Goal: Navigation & Orientation: Find specific page/section

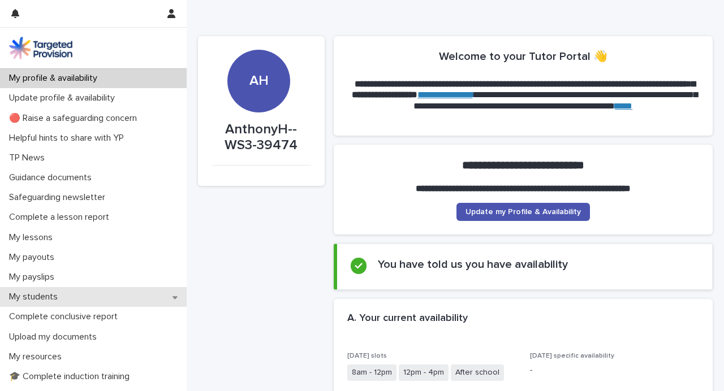
click at [72, 297] on div "My students" at bounding box center [93, 297] width 187 height 20
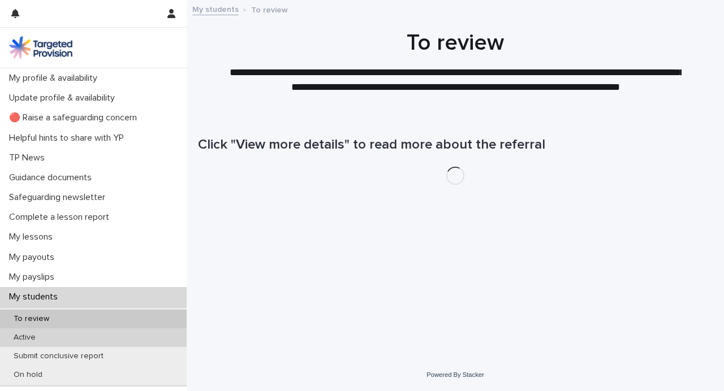
click at [38, 339] on p "Active" at bounding box center [25, 338] width 40 height 10
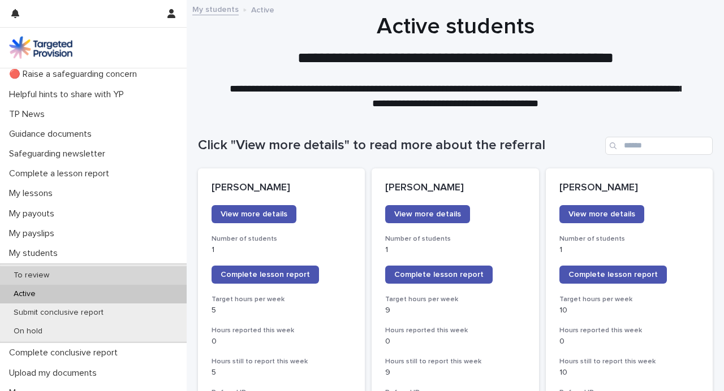
scroll to position [44, 0]
click at [28, 275] on p "To review" at bounding box center [32, 275] width 54 height 10
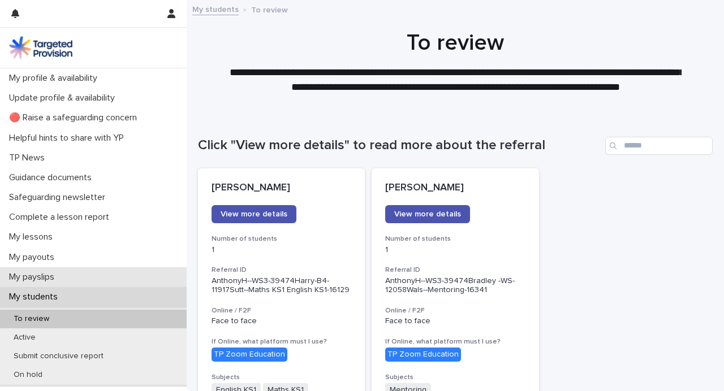
click at [45, 275] on p "My payslips" at bounding box center [34, 277] width 59 height 11
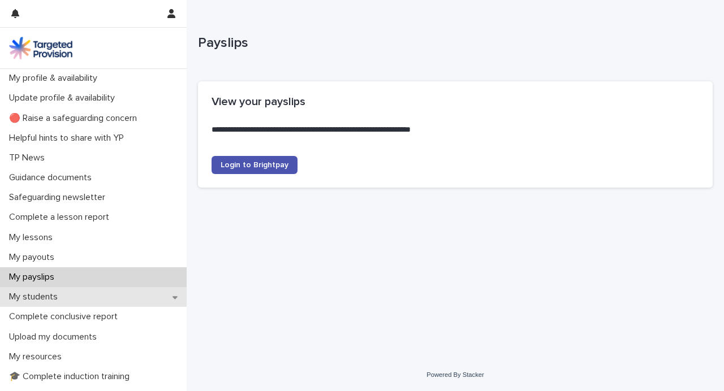
click at [32, 297] on p "My students" at bounding box center [36, 297] width 62 height 11
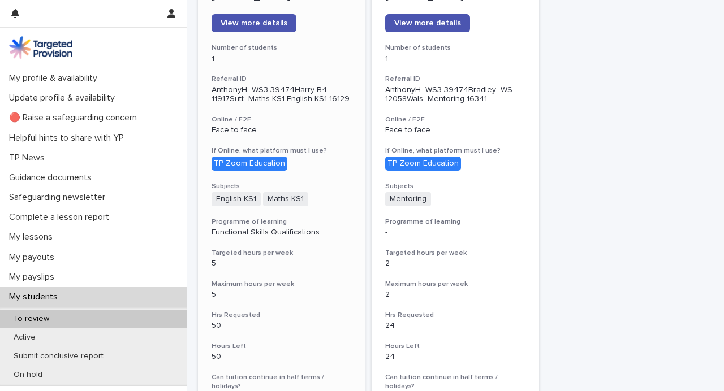
scroll to position [209, 0]
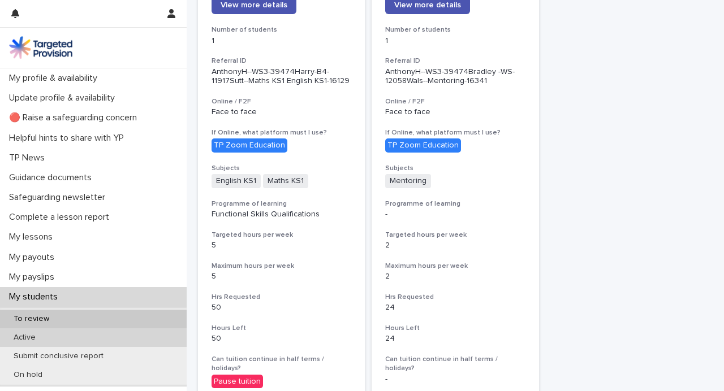
click at [22, 334] on p "Active" at bounding box center [25, 338] width 40 height 10
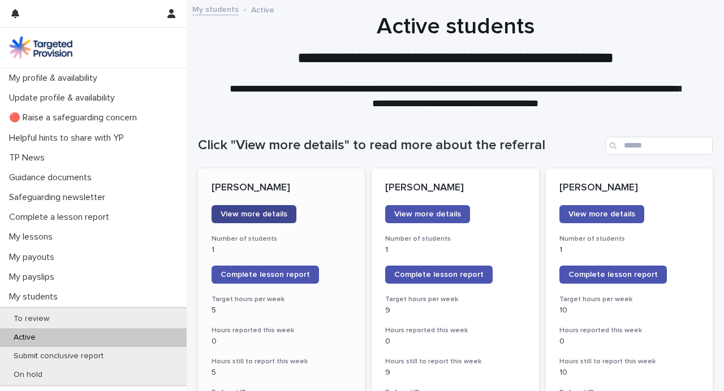
click at [244, 213] on span "View more details" at bounding box center [253, 214] width 67 height 8
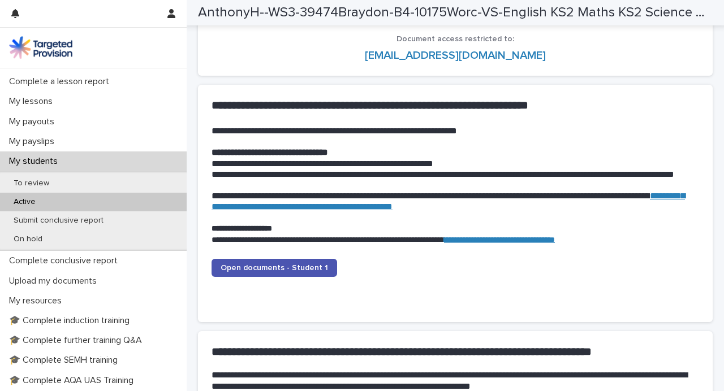
scroll to position [1072, 0]
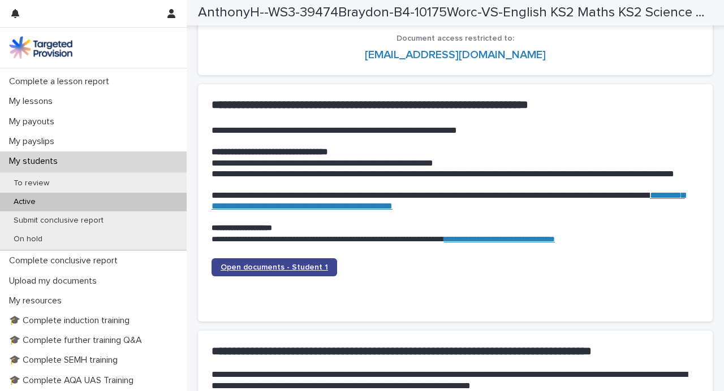
click at [232, 269] on span "Open documents - Student 1" at bounding box center [273, 267] width 107 height 8
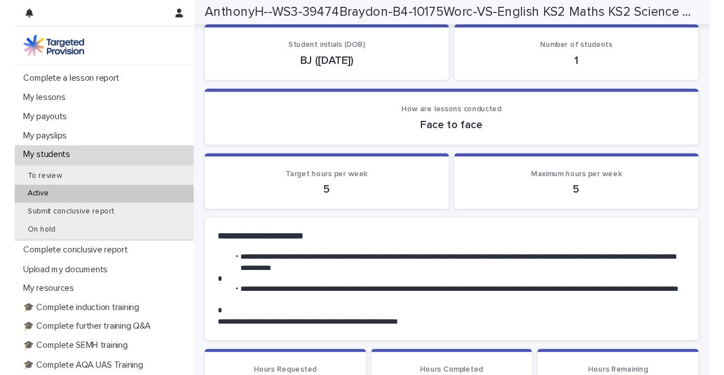
scroll to position [0, 0]
